Goal: Task Accomplishment & Management: Complete application form

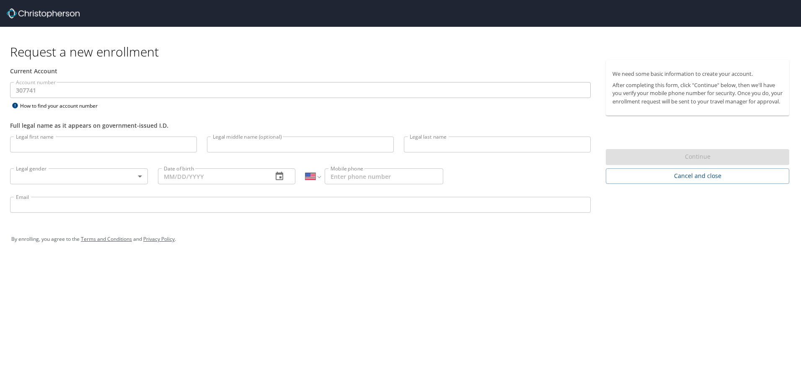
select select "US"
click at [131, 150] on input "Legal first name" at bounding box center [103, 144] width 187 height 16
type input "[PERSON_NAME]"
type input "Florvilus"
type input "[PERSON_NAME][EMAIL_ADDRESS][PERSON_NAME][DOMAIN_NAME]"
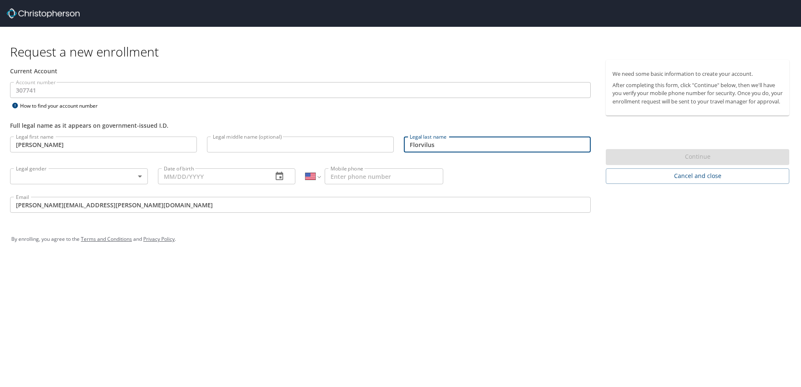
click at [86, 180] on body "Request a new enrollment Current Account Account number 307741 Account number H…" at bounding box center [400, 193] width 801 height 387
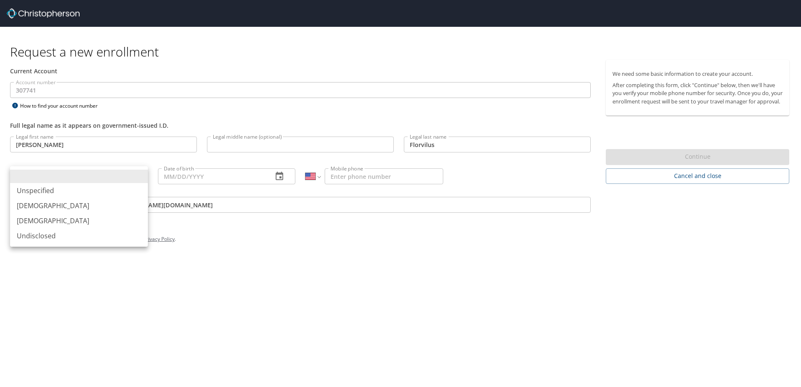
click at [202, 297] on div at bounding box center [400, 193] width 801 height 387
click at [119, 175] on body "Request a new enrollment Current Account Account number 307741 Account number H…" at bounding box center [400, 193] width 801 height 387
click at [64, 224] on li "[DEMOGRAPHIC_DATA]" at bounding box center [79, 220] width 138 height 15
type input "[DEMOGRAPHIC_DATA]"
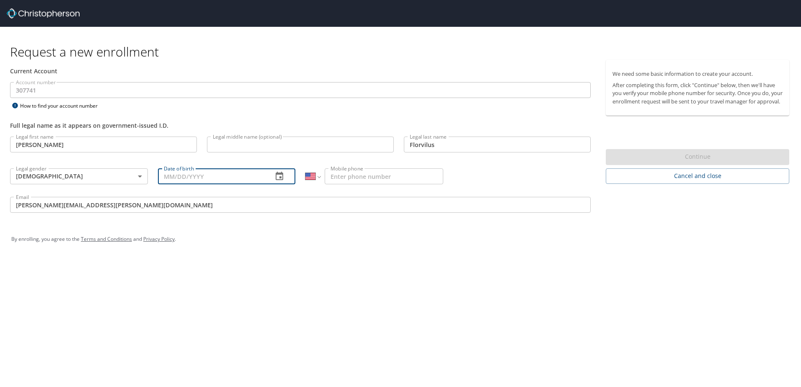
click at [208, 173] on input "Date of birth" at bounding box center [212, 176] width 108 height 16
type input "[DATE]"
click at [350, 176] on input "Mobile phone" at bounding box center [383, 176] width 118 height 16
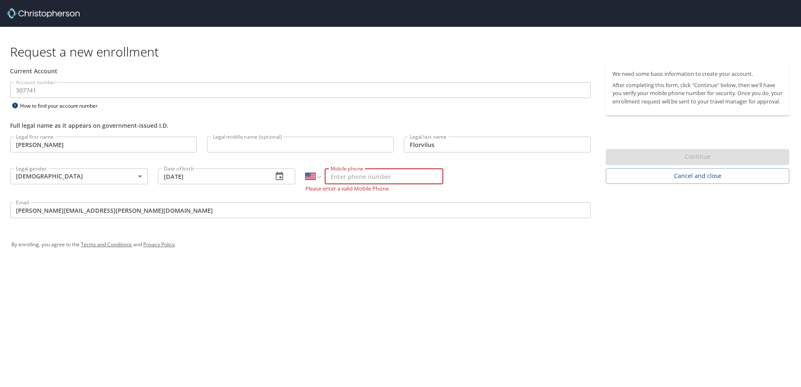
click at [343, 178] on input "Mobile phone" at bounding box center [383, 176] width 118 height 16
type input "[PHONE_NUMBER]"
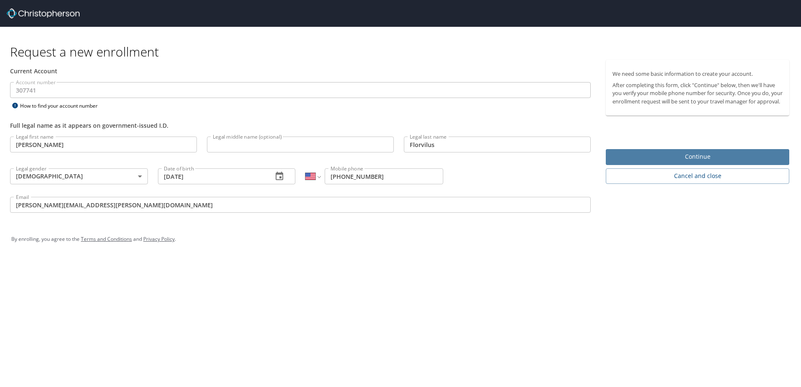
click at [713, 162] on span "Continue" at bounding box center [697, 157] width 170 height 10
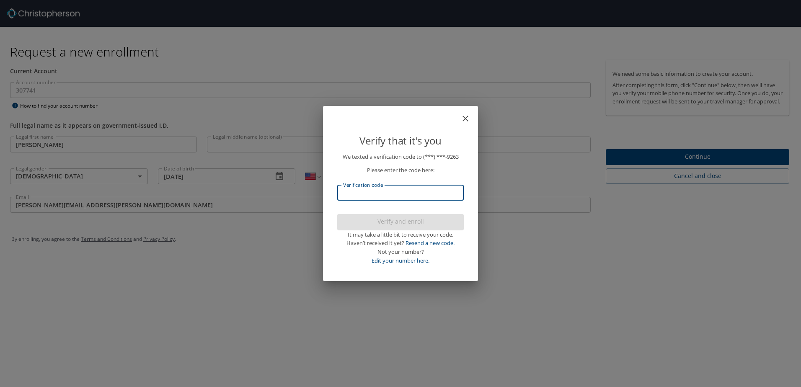
click at [448, 193] on input "Verification code" at bounding box center [400, 193] width 126 height 16
type input "296202"
click at [424, 221] on span "Verify and enroll" at bounding box center [400, 221] width 113 height 10
